Goal: Use online tool/utility: Utilize a website feature to perform a specific function

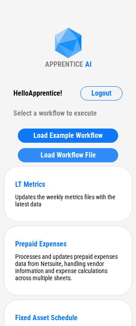
click at [57, 152] on span "Load Workflow File" at bounding box center [67, 155] width 55 height 7
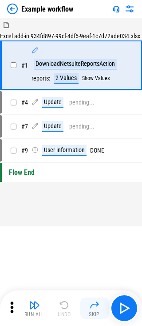
click at [97, 308] on img "button" at bounding box center [94, 305] width 11 height 11
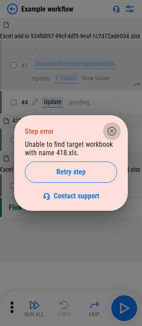
click at [112, 130] on icon "button" at bounding box center [112, 131] width 9 height 9
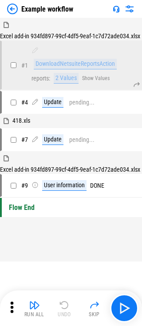
drag, startPoint x: 67, startPoint y: 244, endPoint x: 28, endPoint y: 242, distance: 39.2
click at [28, 242] on div "Excel add-in 934fd897-99cf-4df5-9eaf-1c7d72ade034.xlsx # 1 DownloadNetsuiteRepo…" at bounding box center [71, 140] width 142 height 243
click at [9, 308] on icon at bounding box center [11, 307] width 13 height 13
click at [13, 10] on img at bounding box center [12, 9] width 11 height 11
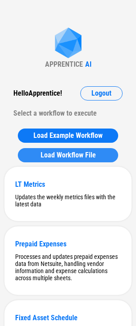
click at [59, 154] on span "Load Workflow File" at bounding box center [67, 155] width 55 height 7
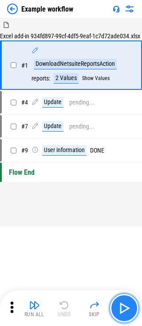
click at [123, 305] on img "button" at bounding box center [124, 308] width 14 height 14
